Goal: Transaction & Acquisition: Purchase product/service

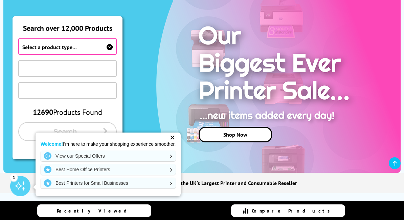
scroll to position [80, 0]
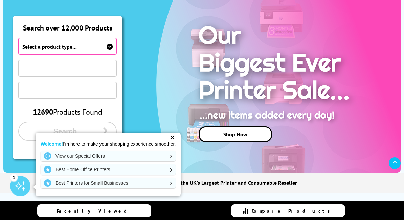
click at [113, 44] on span "Select a product type…" at bounding box center [67, 46] width 99 height 17
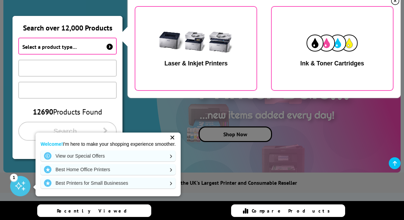
click at [215, 76] on button "Laser & Inkjet Printers" at bounding box center [196, 48] width 123 height 85
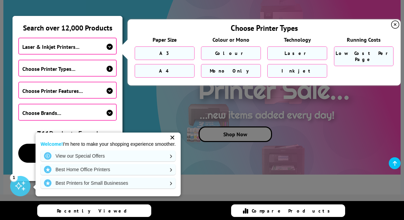
click at [115, 71] on span "Choose Printer Types..." at bounding box center [67, 68] width 99 height 17
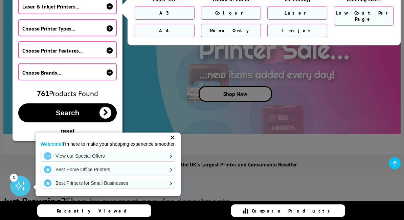
scroll to position [120, 0]
